Goal: Transaction & Acquisition: Purchase product/service

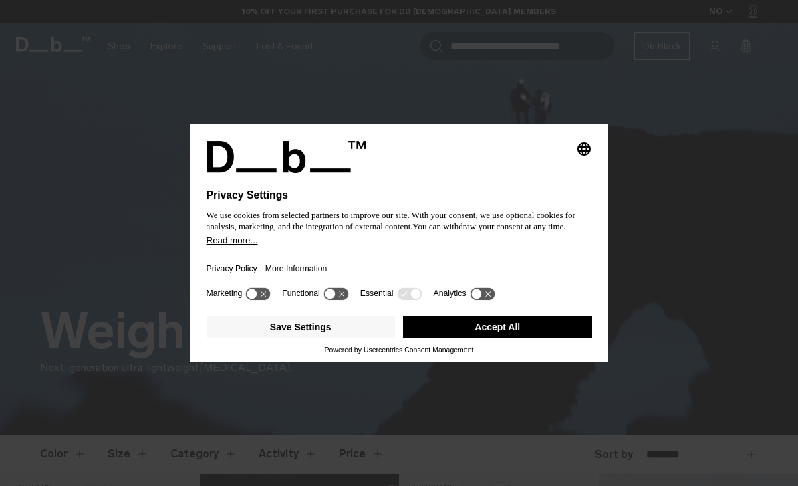
click at [533, 337] on button "Accept All" at bounding box center [497, 326] width 189 height 21
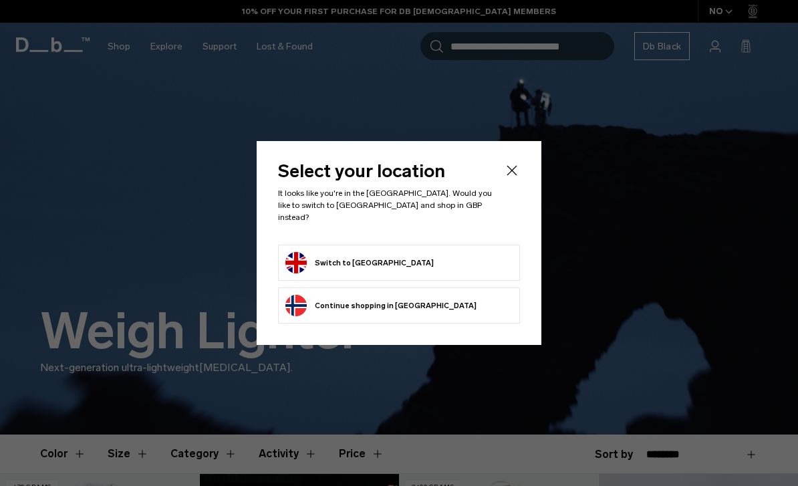
click at [298, 254] on button "Switch to United Kingdom" at bounding box center [360, 262] width 148 height 21
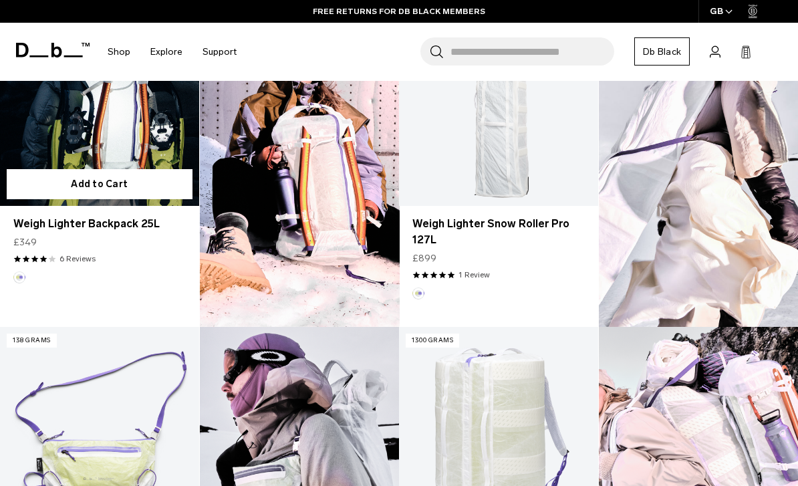
scroll to position [486, 0]
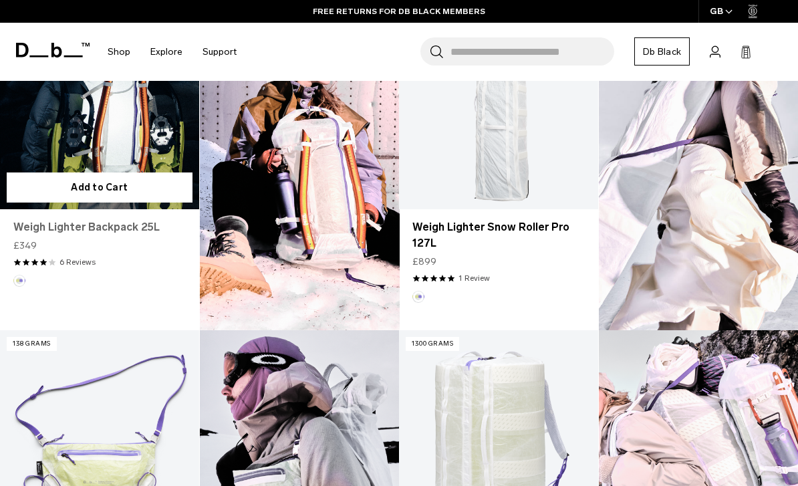
click at [74, 227] on link "Weigh Lighter Backpack 25L" at bounding box center [99, 227] width 173 height 16
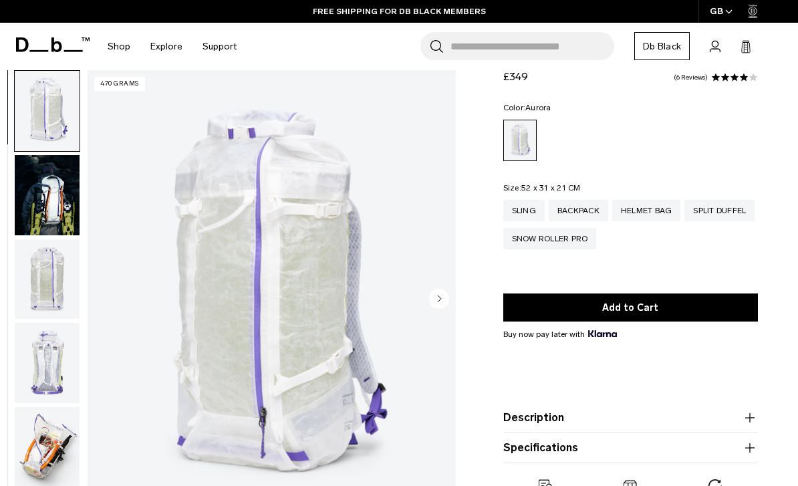
scroll to position [45, 0]
click at [443, 294] on circle "Next slide" at bounding box center [439, 299] width 20 height 20
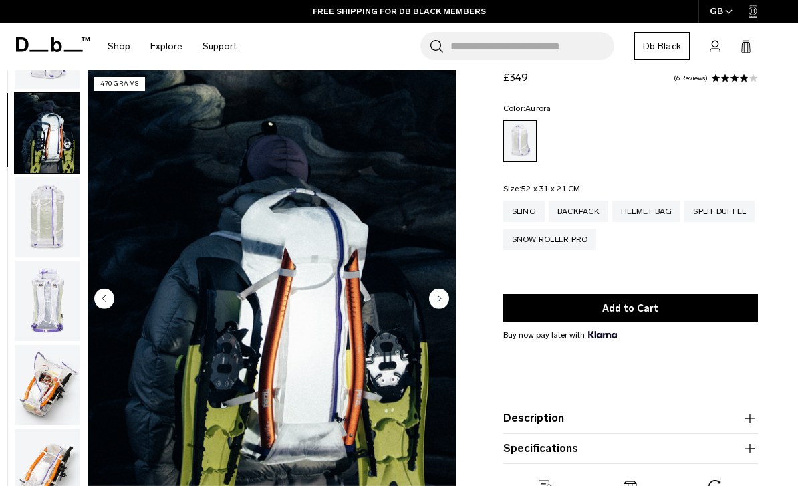
scroll to position [85, 0]
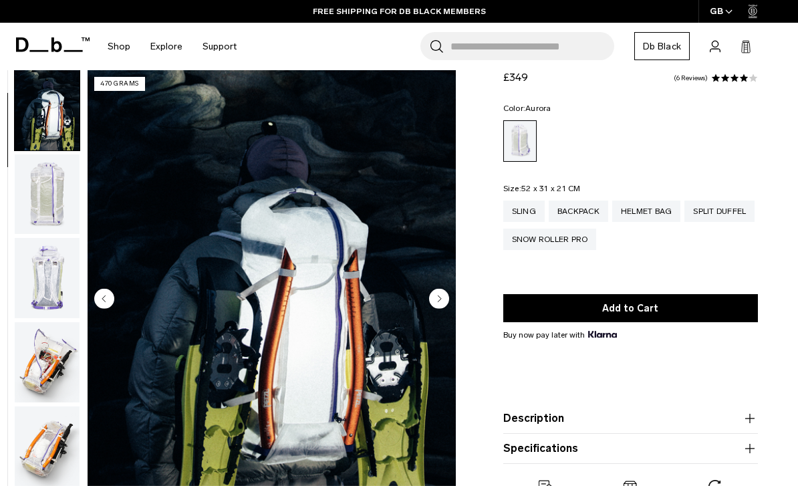
click at [436, 296] on circle "Next slide" at bounding box center [439, 299] width 20 height 20
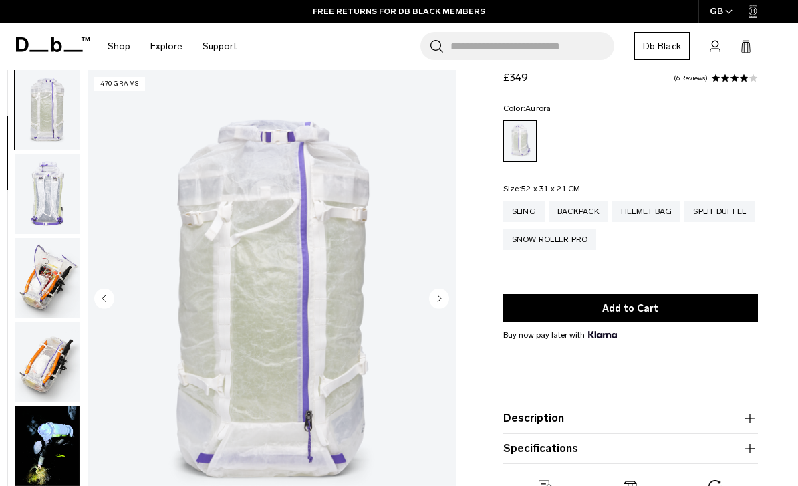
click at [439, 298] on icon "Next slide" at bounding box center [439, 299] width 3 height 6
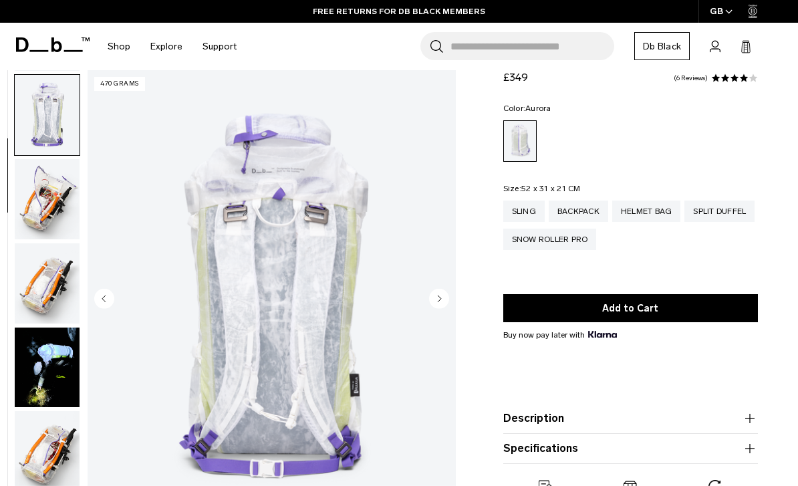
scroll to position [254, 0]
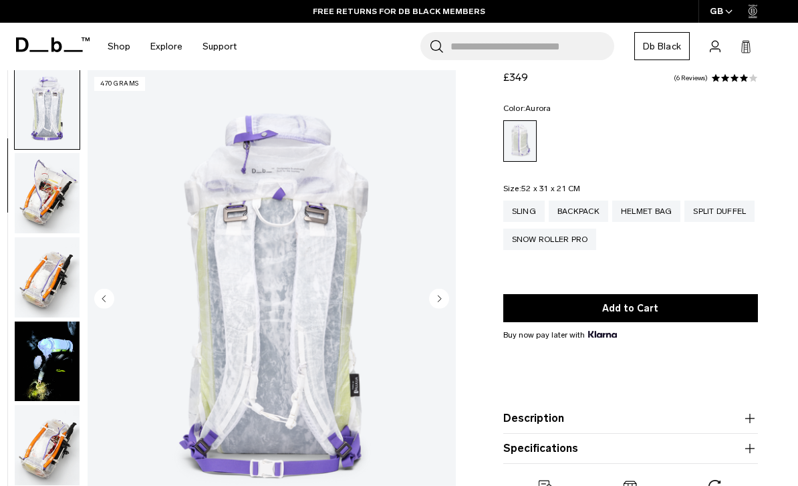
click at [437, 301] on circle "Next slide" at bounding box center [439, 299] width 20 height 20
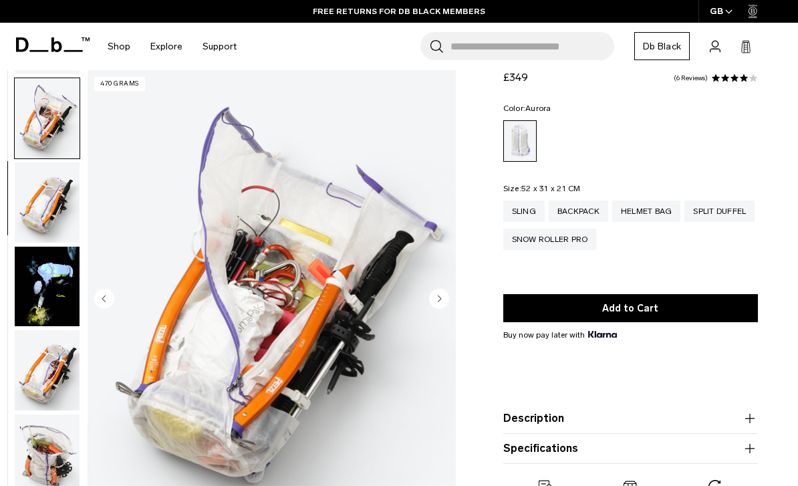
scroll to position [339, 0]
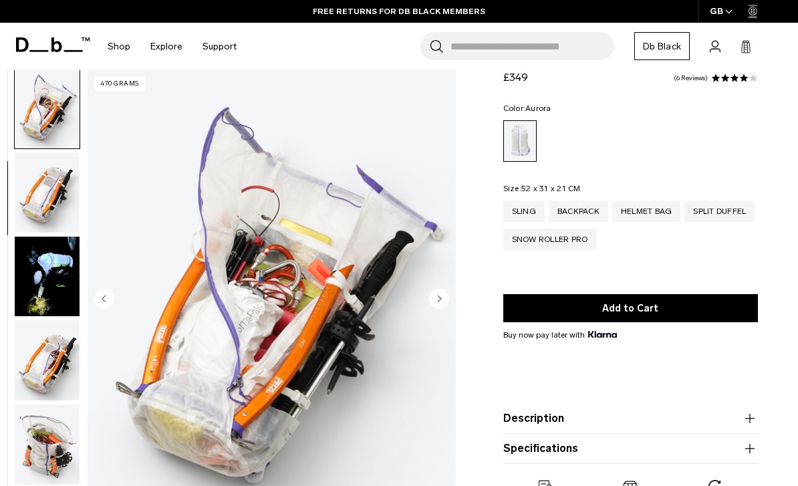
click at [440, 300] on icon "Next slide" at bounding box center [439, 299] width 3 height 6
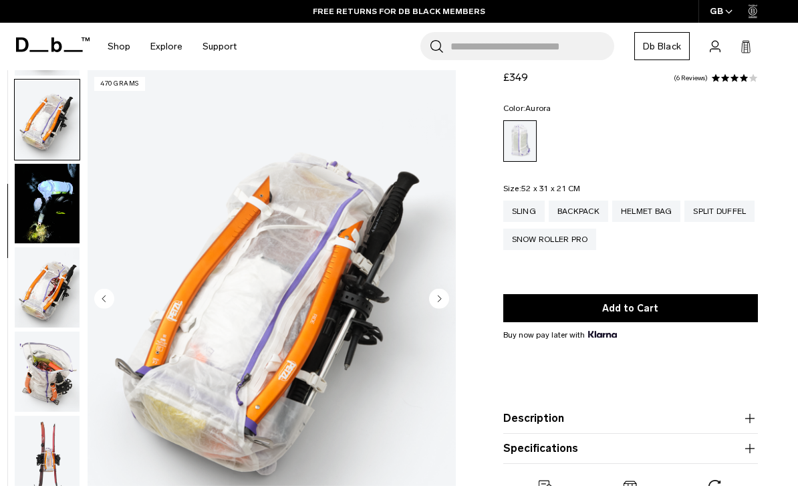
scroll to position [424, 0]
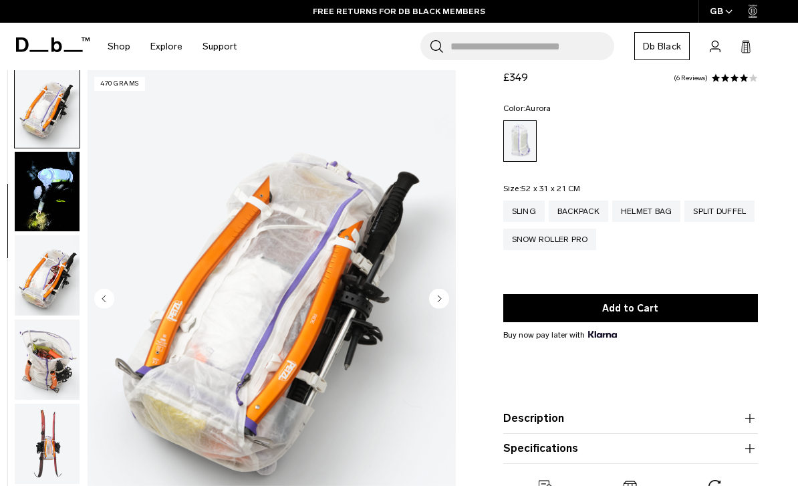
click at [443, 310] on button "Next slide" at bounding box center [439, 300] width 20 height 23
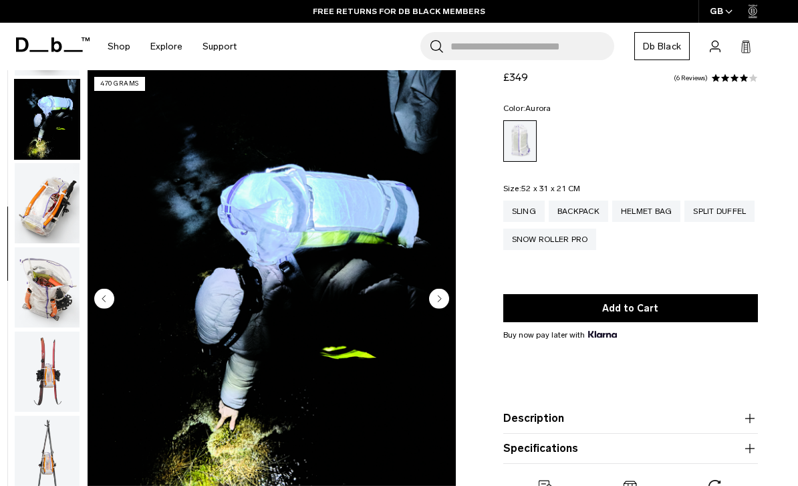
scroll to position [508, 0]
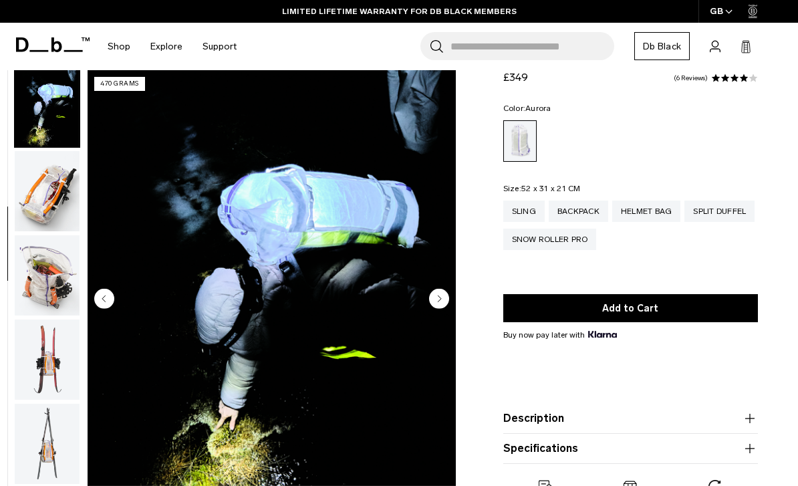
click at [437, 305] on circle "Next slide" at bounding box center [439, 299] width 20 height 20
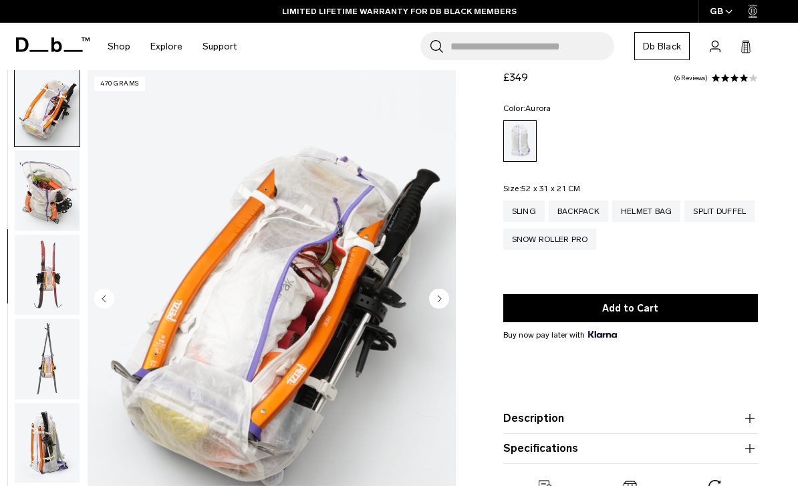
click at [436, 305] on circle "Next slide" at bounding box center [439, 299] width 20 height 20
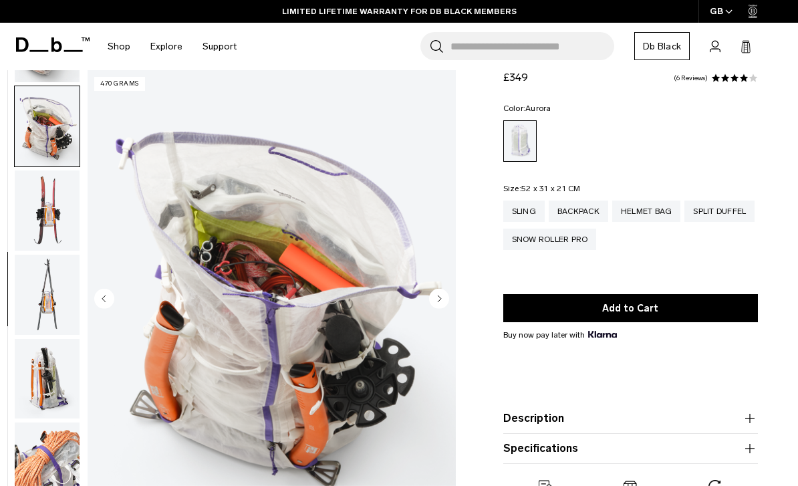
scroll to position [678, 0]
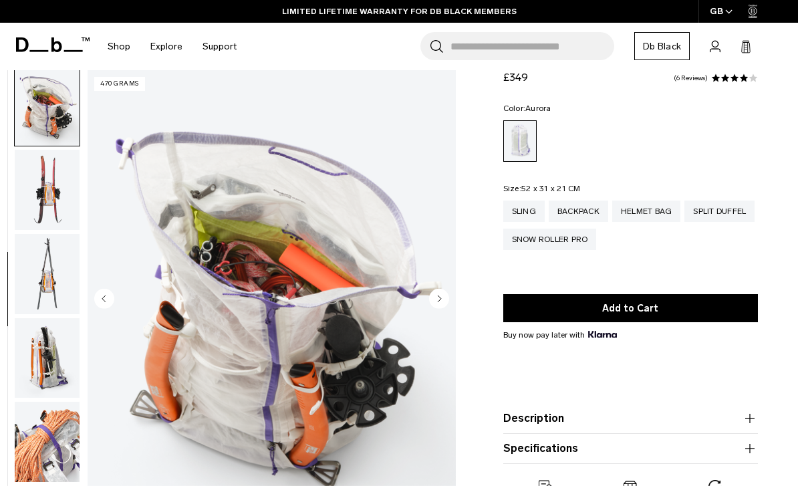
click at [435, 307] on circle "Next slide" at bounding box center [439, 299] width 20 height 20
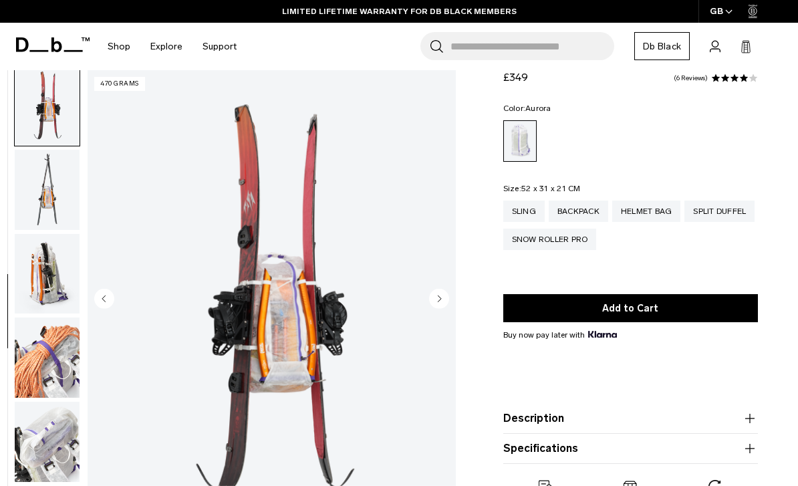
click at [435, 300] on circle "Next slide" at bounding box center [439, 299] width 20 height 20
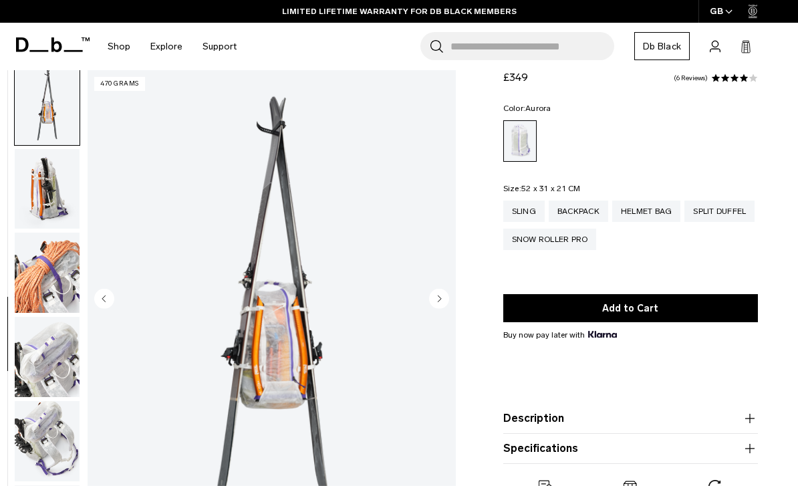
click at [436, 307] on circle "Next slide" at bounding box center [439, 299] width 20 height 20
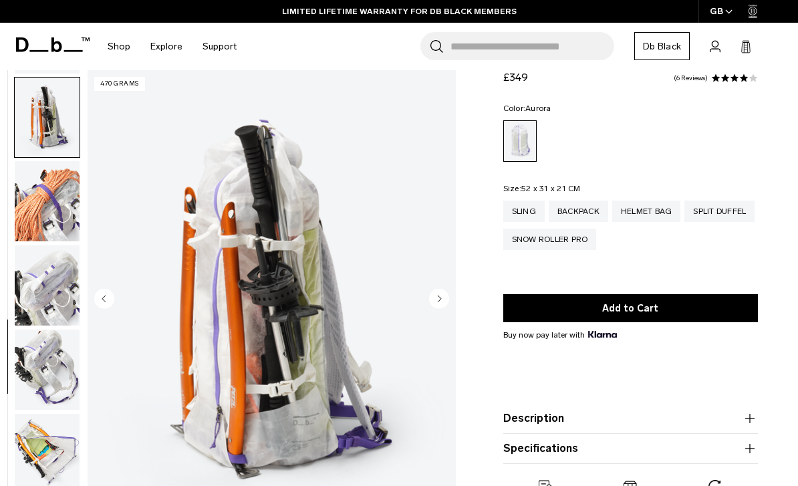
scroll to position [932, 0]
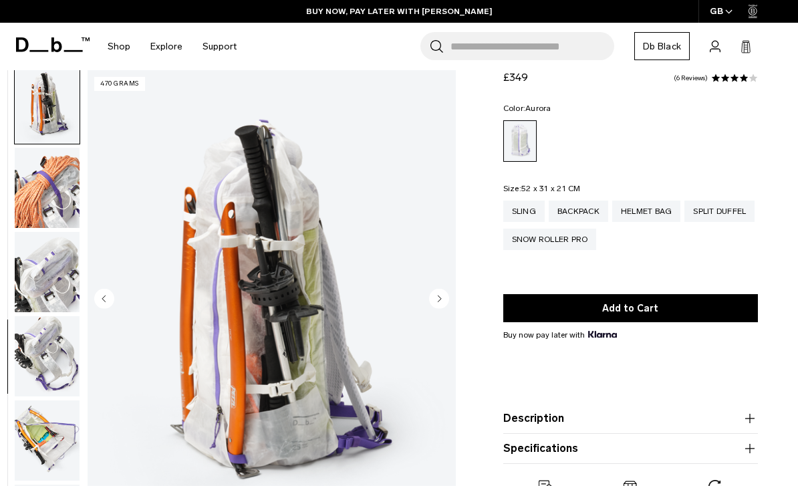
click at [439, 305] on circle "Next slide" at bounding box center [439, 299] width 20 height 20
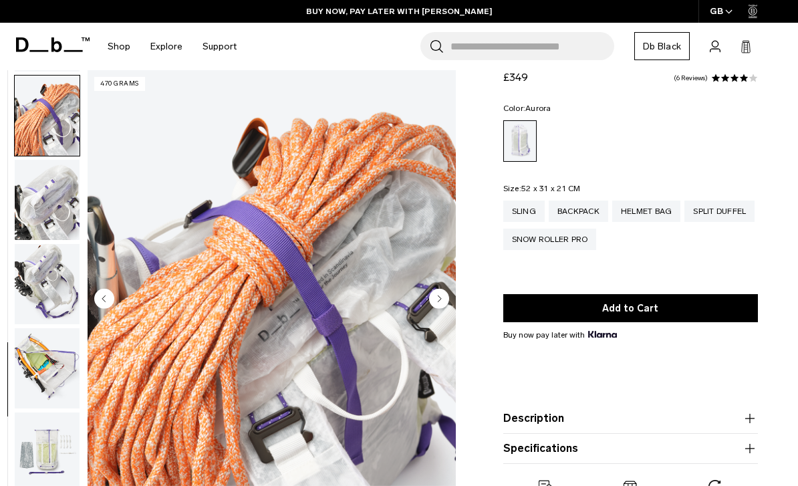
scroll to position [1016, 0]
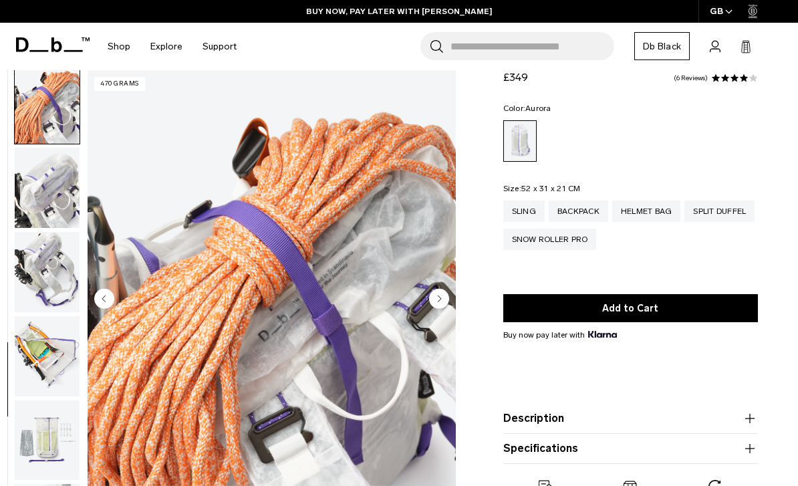
click at [436, 309] on button "Next slide" at bounding box center [439, 300] width 20 height 23
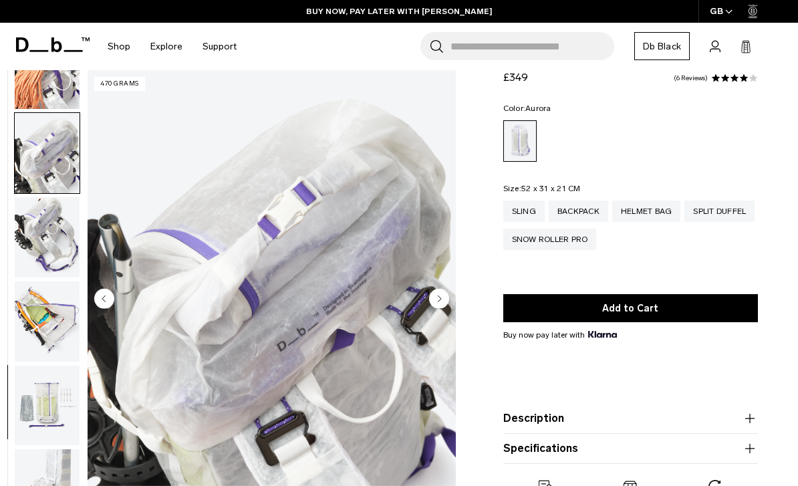
scroll to position [1063, 0]
click at [435, 318] on img "14 / 18" at bounding box center [272, 300] width 368 height 460
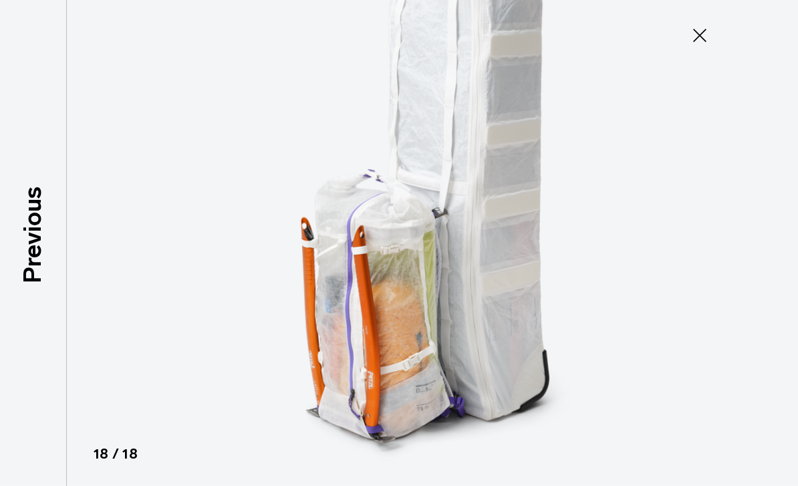
click at [698, 44] on icon at bounding box center [699, 35] width 21 height 21
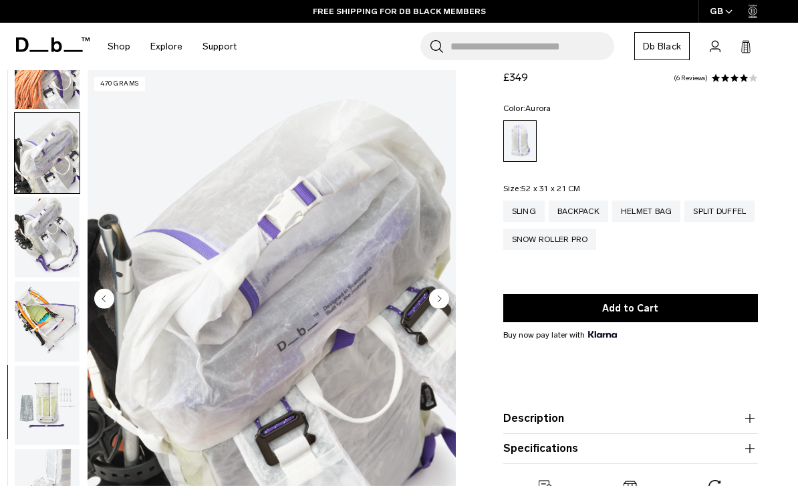
scroll to position [0, 0]
